Goal: Task Accomplishment & Management: Manage account settings

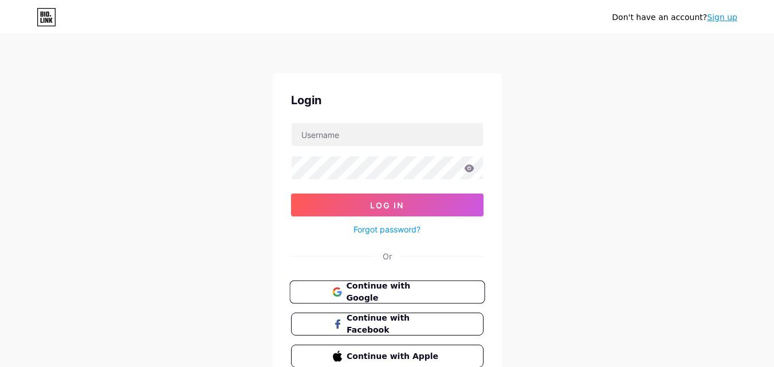
click at [394, 296] on span "Continue with Google" at bounding box center [394, 292] width 96 height 25
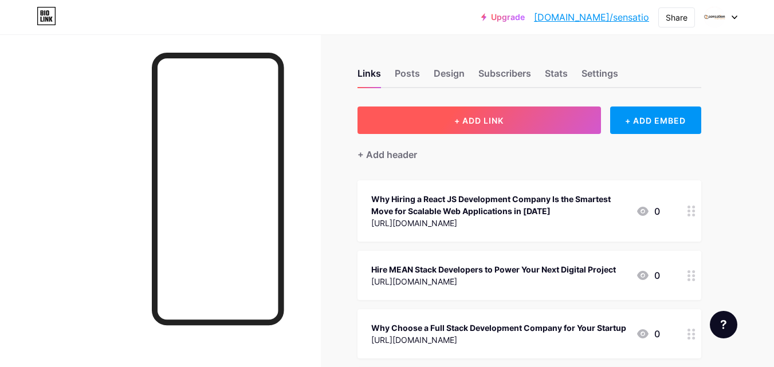
click at [449, 107] on button "+ ADD LINK" at bounding box center [480, 121] width 244 height 28
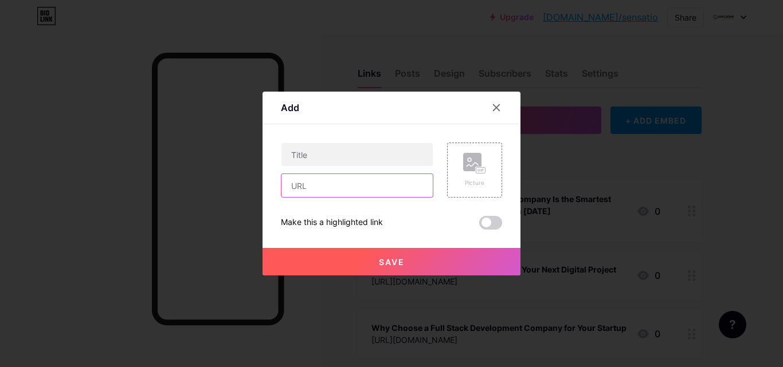
click at [328, 189] on input "text" at bounding box center [356, 185] width 151 height 23
paste input "https://sensationsolutions.substack.com/p/how-social-media-app-development?r=4e…"
type input "https://sensationsolutions.substack.com/p/how-social-media-app-development?r=4e…"
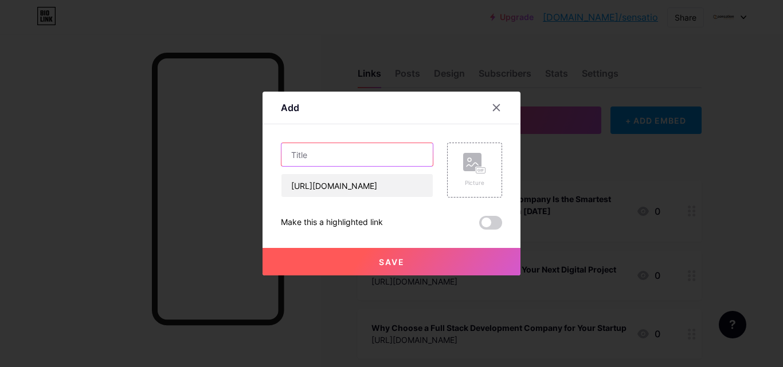
click at [352, 153] on input "text" at bounding box center [356, 154] width 151 height 23
paste input "How Social Media App Development Boosts Business Growth"
type input "How Social Media App Development Boosts Business Growth"
click at [414, 260] on button "Save" at bounding box center [391, 262] width 258 height 28
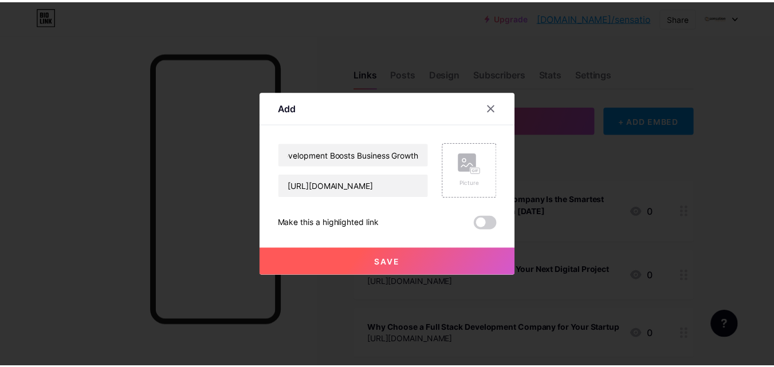
scroll to position [0, 0]
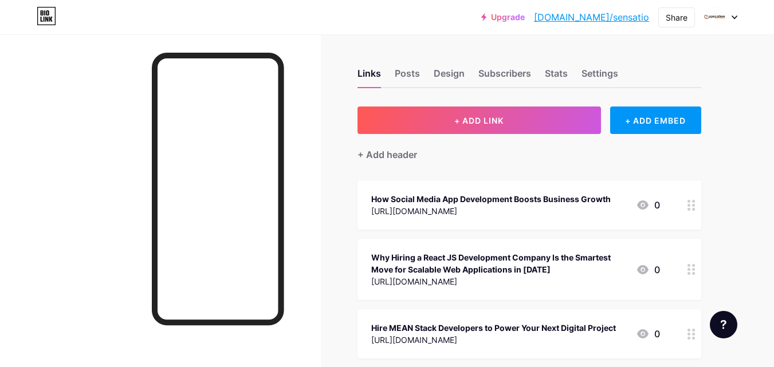
click at [611, 21] on link "bio.link/sensatio" at bounding box center [591, 17] width 115 height 14
